Goal: Transaction & Acquisition: Download file/media

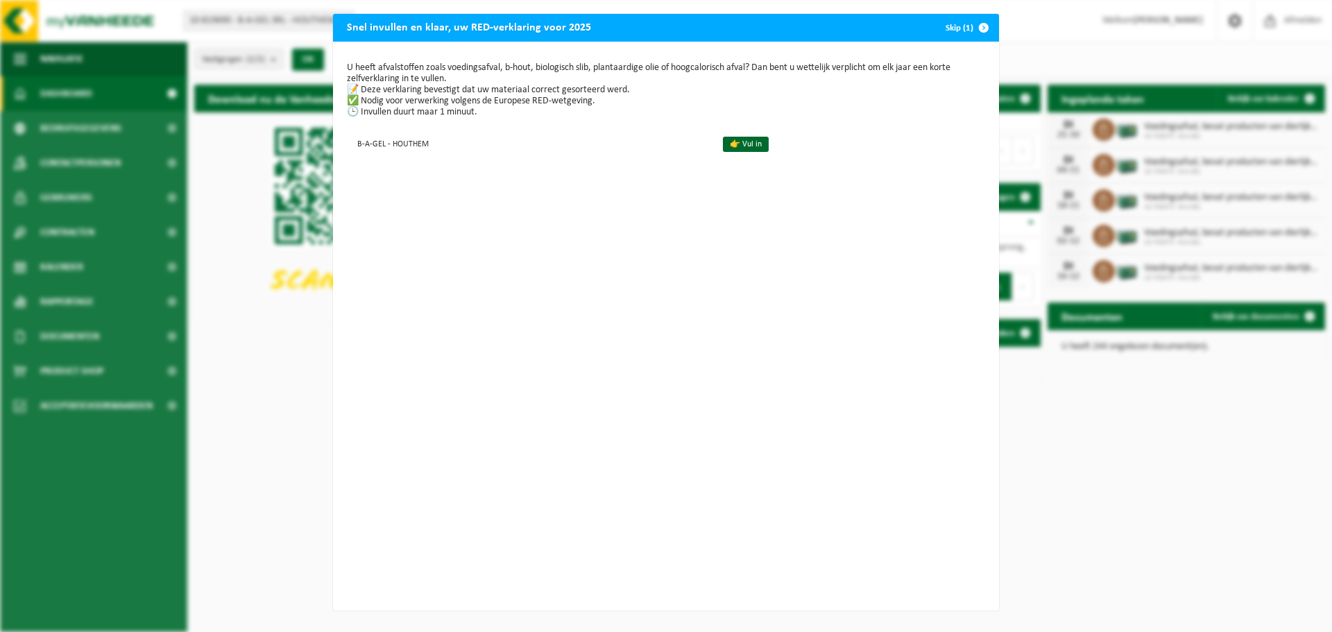
click at [978, 29] on span "button" at bounding box center [984, 28] width 28 height 28
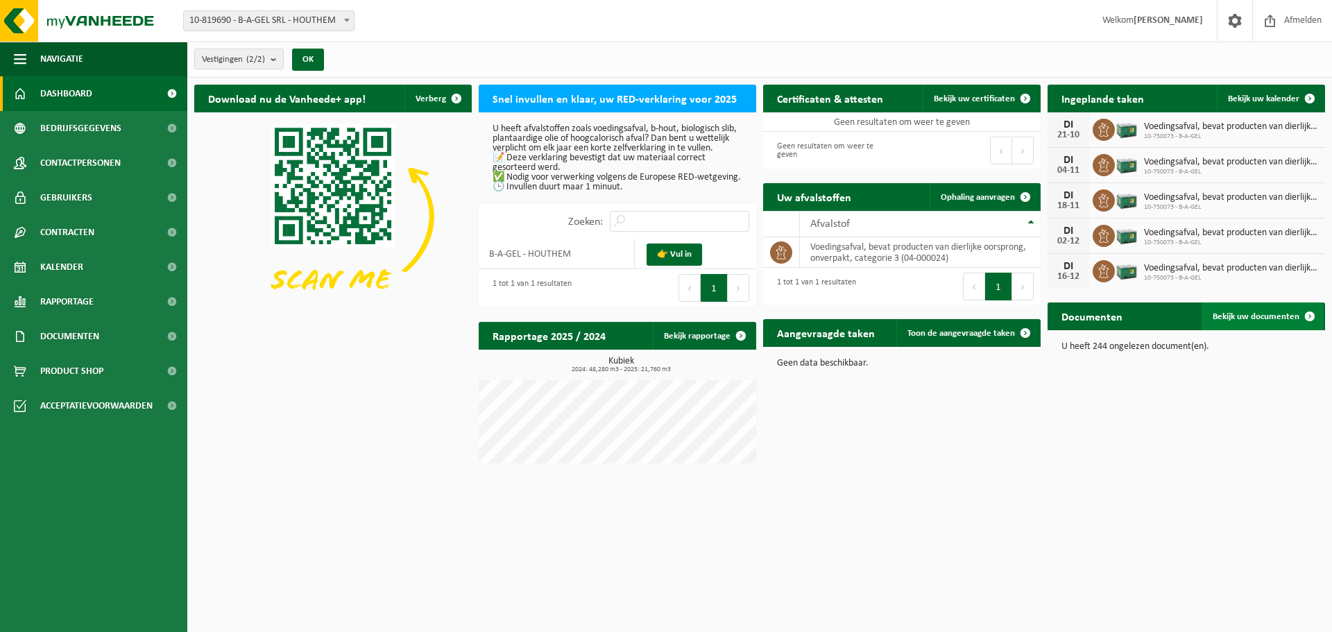
click at [1282, 314] on span "Bekijk uw documenten" at bounding box center [1256, 316] width 87 height 9
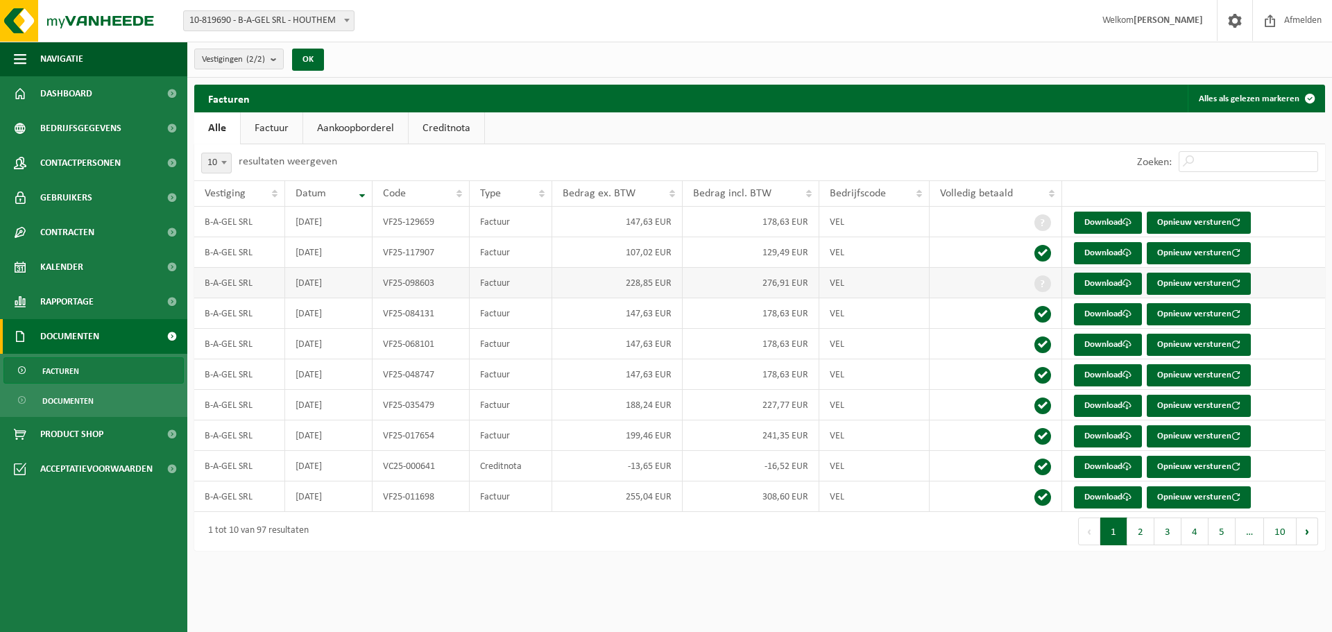
click at [455, 283] on td "VF25-098603" at bounding box center [421, 283] width 97 height 31
click at [753, 283] on td "276,91 EUR" at bounding box center [751, 283] width 137 height 31
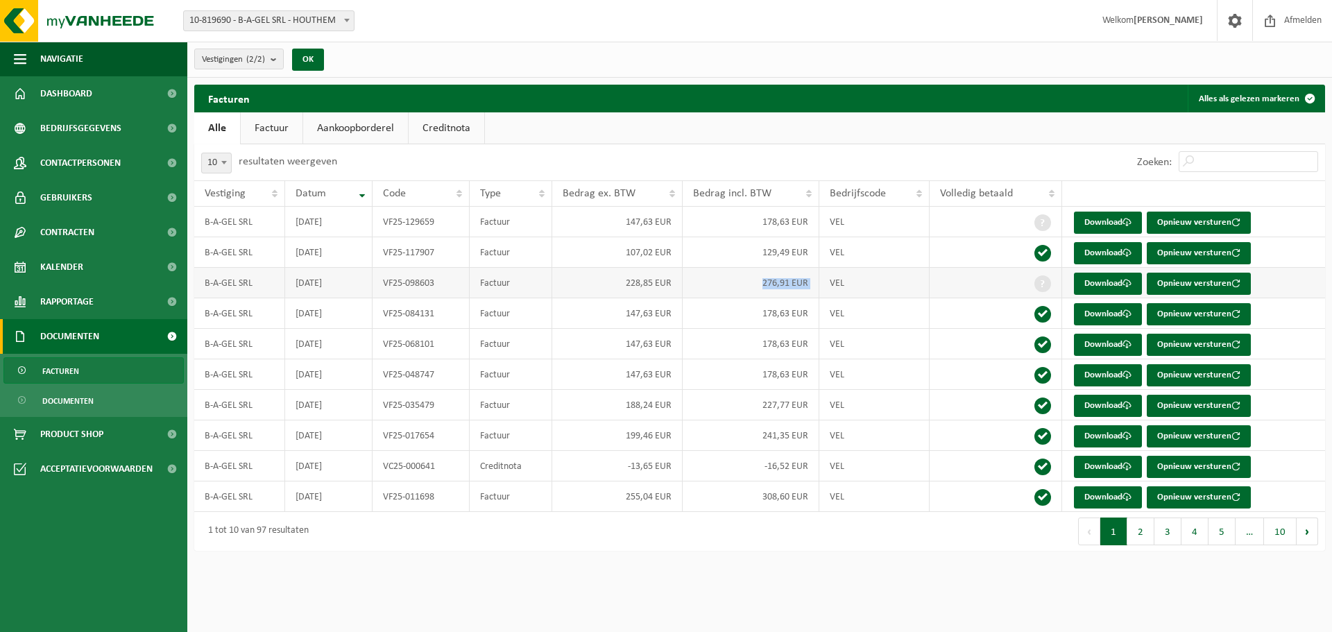
click at [747, 283] on td "276,91 EUR" at bounding box center [751, 283] width 137 height 31
click at [224, 289] on td "B-A-GEL SRL" at bounding box center [239, 283] width 91 height 31
click at [225, 289] on td "B-A-GEL SRL" at bounding box center [239, 283] width 91 height 31
click at [285, 289] on td "[DATE]" at bounding box center [328, 283] width 87 height 31
click at [1040, 283] on span at bounding box center [1043, 284] width 17 height 17
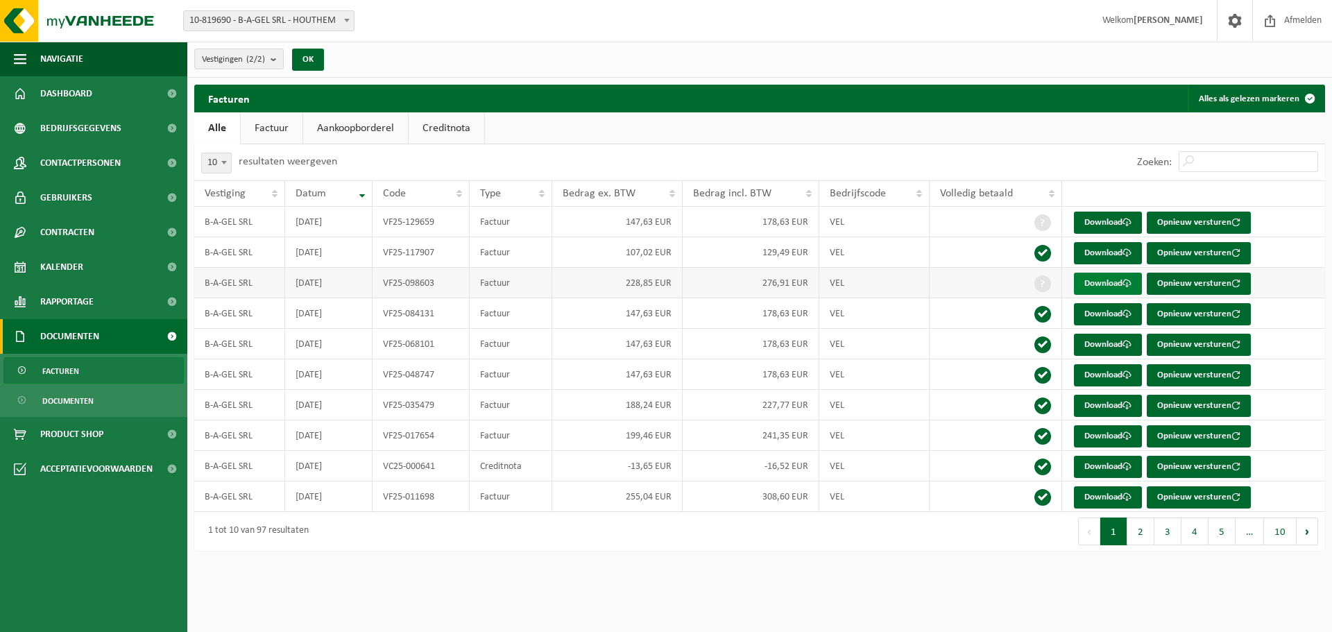
click at [1106, 282] on link "Download" at bounding box center [1108, 284] width 68 height 22
click at [358, 285] on td "[DATE]" at bounding box center [328, 283] width 87 height 31
click at [1091, 283] on link "Download" at bounding box center [1108, 284] width 68 height 22
click at [1090, 283] on link "Download" at bounding box center [1108, 284] width 68 height 22
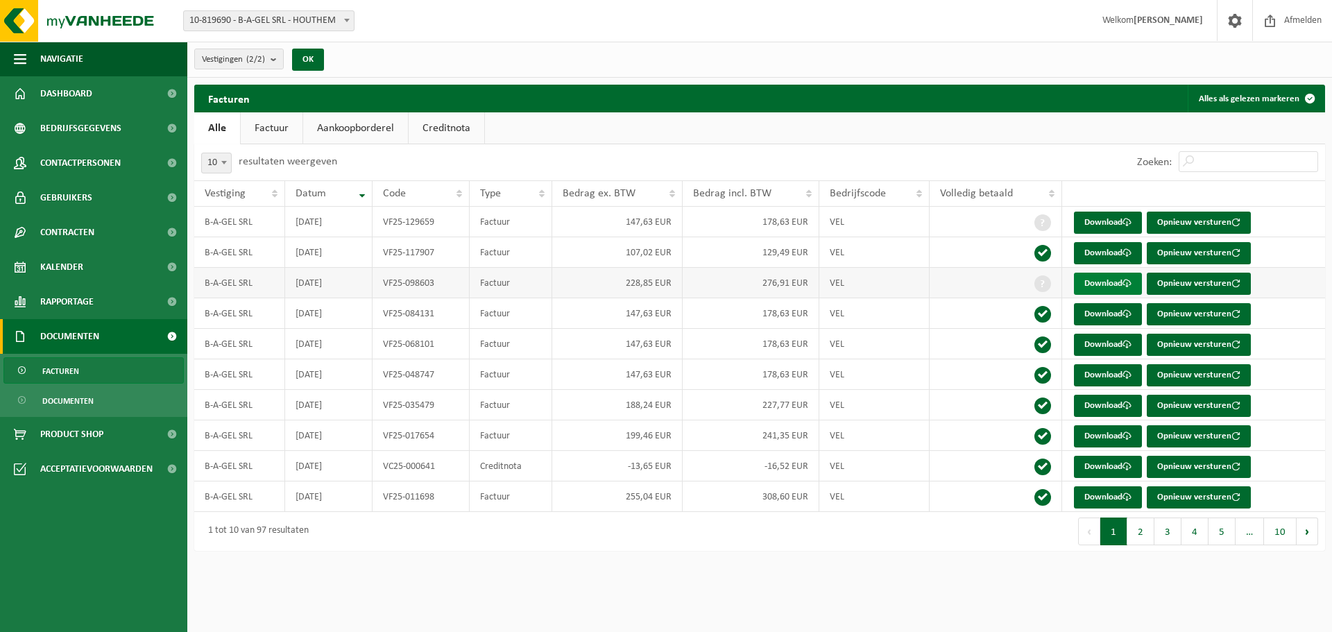
click at [1090, 283] on link "Download" at bounding box center [1108, 284] width 68 height 22
